Goal: Navigation & Orientation: Find specific page/section

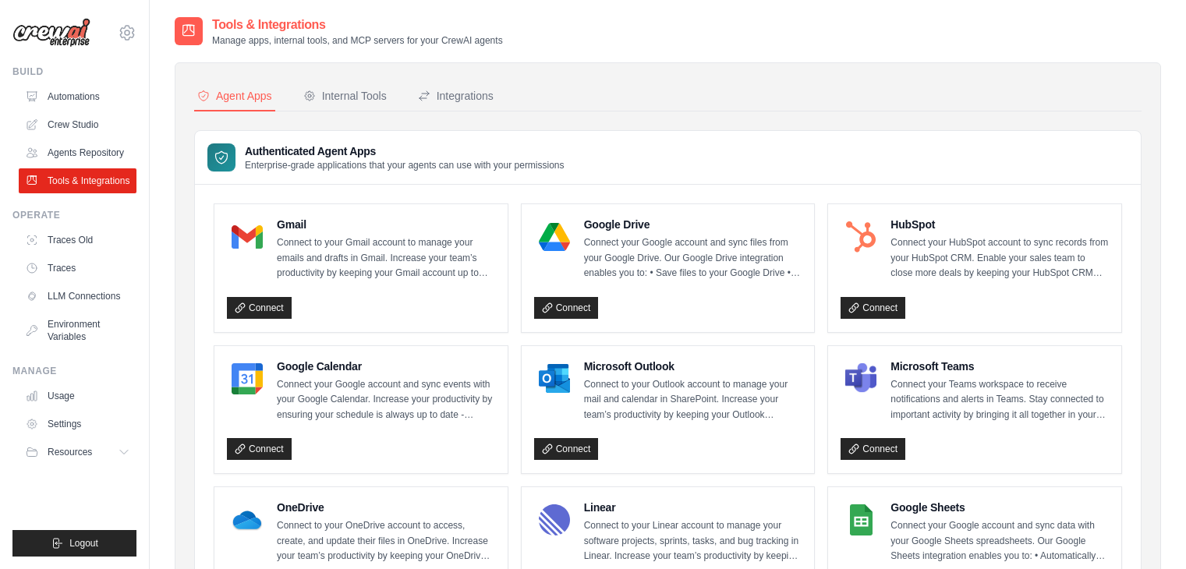
click at [356, 88] on div "Internal Tools" at bounding box center [344, 96] width 83 height 16
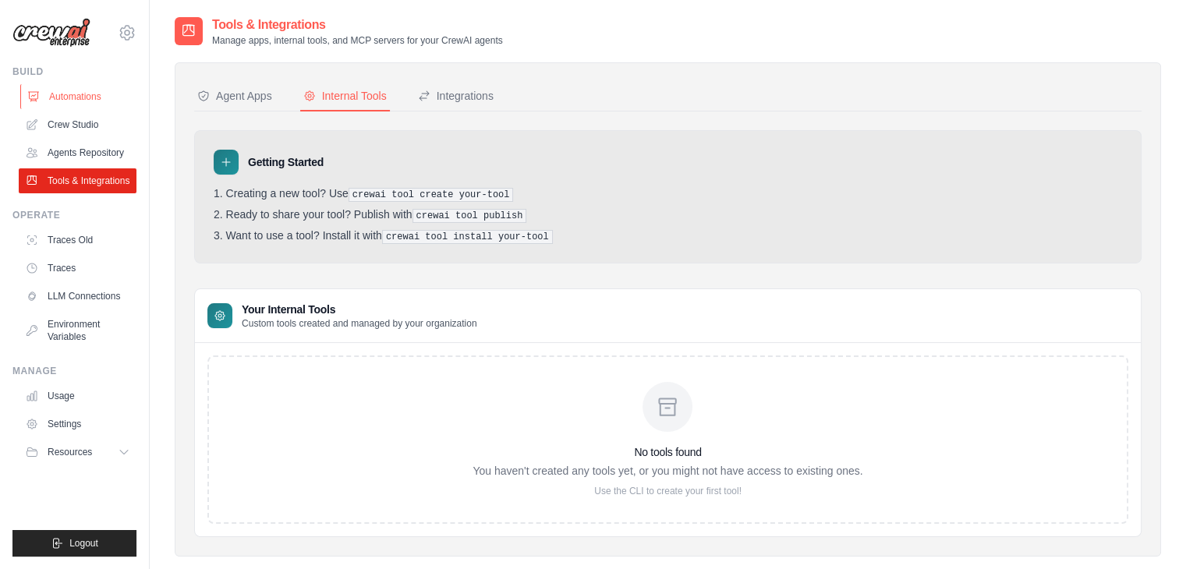
click at [75, 107] on link "Automations" at bounding box center [79, 96] width 118 height 25
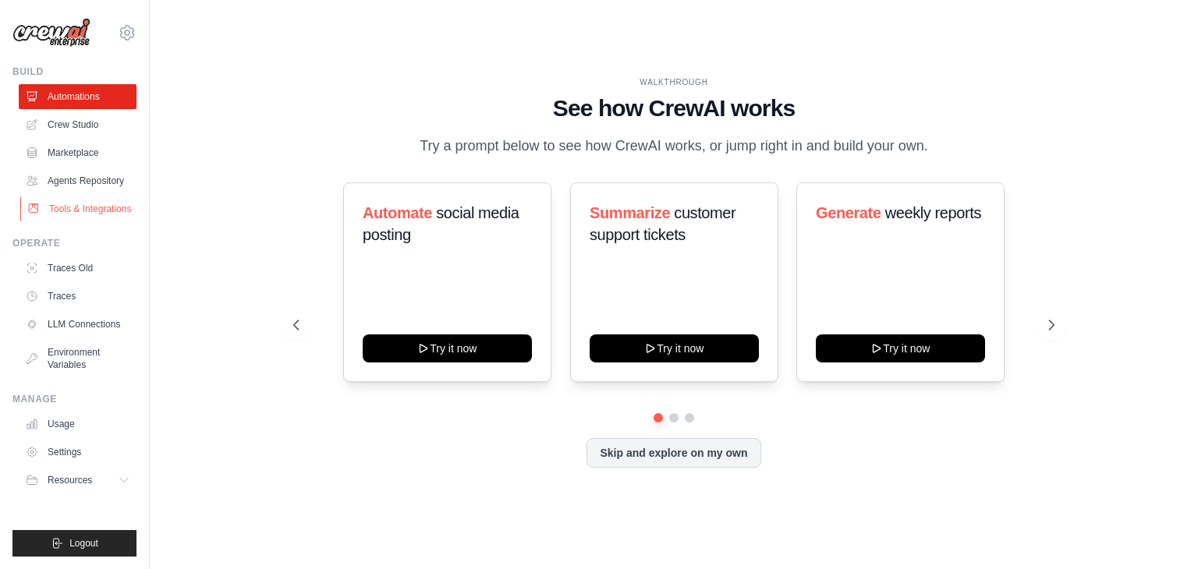
click at [87, 208] on link "Tools & Integrations" at bounding box center [79, 208] width 118 height 25
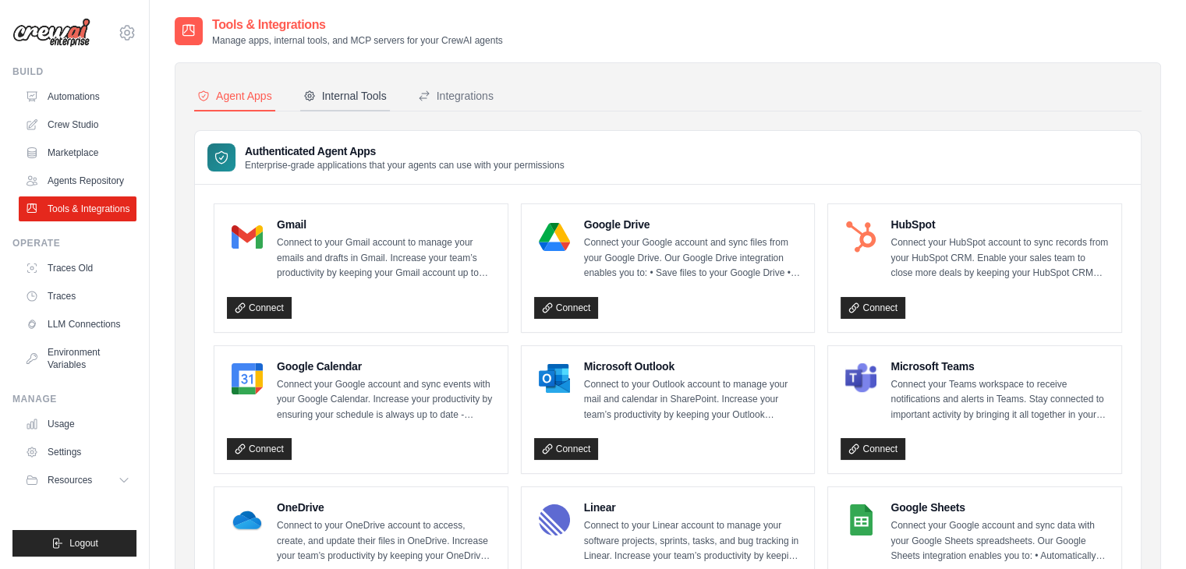
click at [356, 90] on div "Internal Tools" at bounding box center [344, 96] width 83 height 16
click at [345, 85] on button "Internal Tools" at bounding box center [345, 97] width 90 height 30
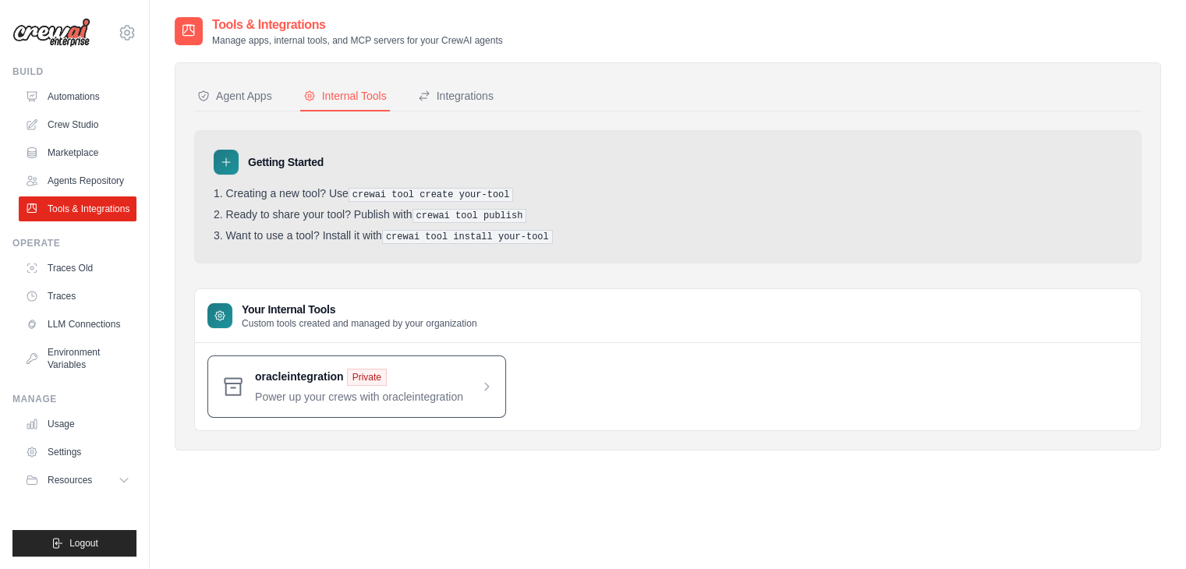
click at [476, 384] on span at bounding box center [374, 387] width 238 height 36
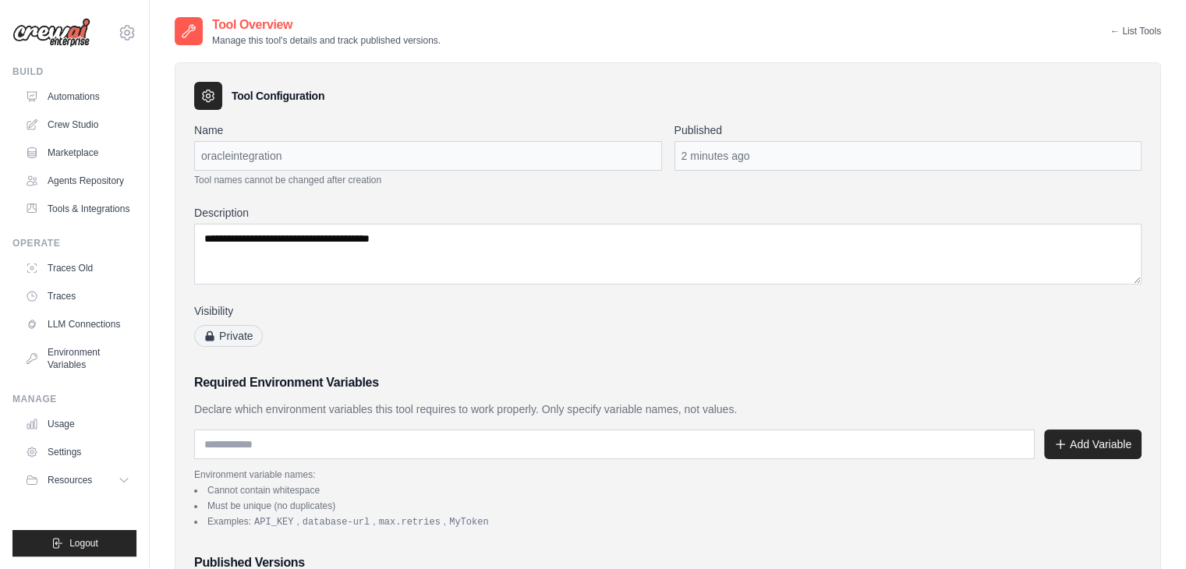
scroll to position [317, 0]
